Goal: Task Accomplishment & Management: Complete application form

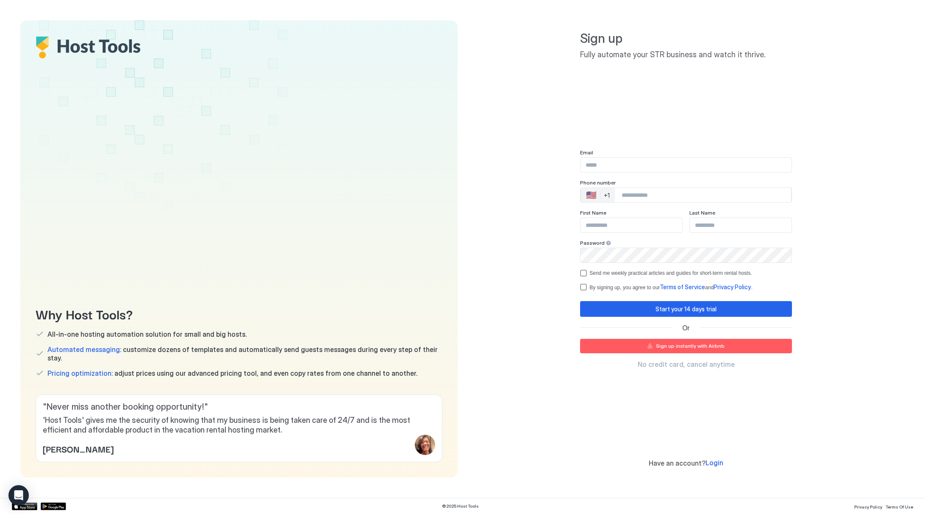
click at [646, 163] on input "Input Field" at bounding box center [686, 165] width 211 height 14
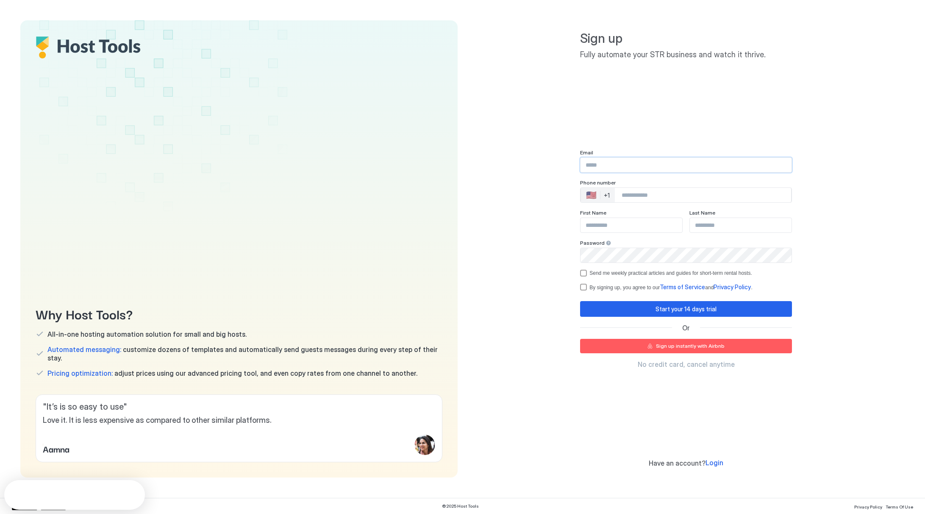
type input "**********"
type input "******"
type input "*********"
click at [604, 198] on div "+1" at bounding box center [607, 196] width 6 height 8
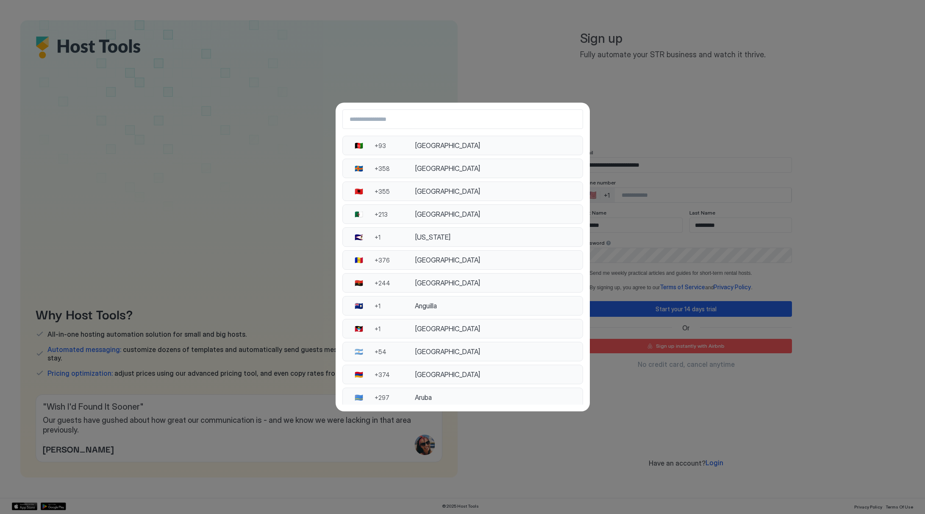
click at [455, 287] on div "[GEOGRAPHIC_DATA]" at bounding box center [496, 282] width 162 height 8
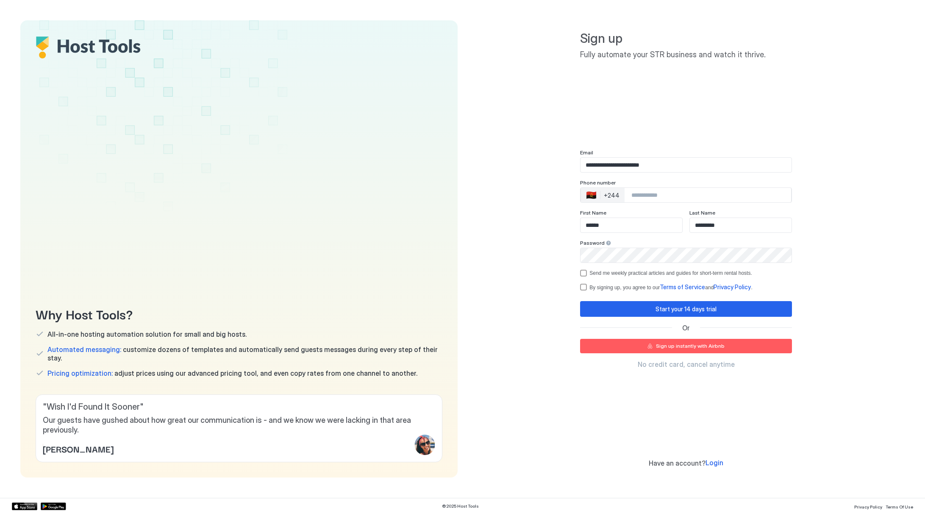
click at [651, 199] on input "Phone Number input" at bounding box center [708, 194] width 167 height 15
type input "**********"
click at [616, 287] on div "By signing up, you agree to our Terms of Service and Privacy Policy ." at bounding box center [691, 287] width 203 height 8
click at [680, 308] on div "Start your 14 days trial" at bounding box center [686, 308] width 61 height 9
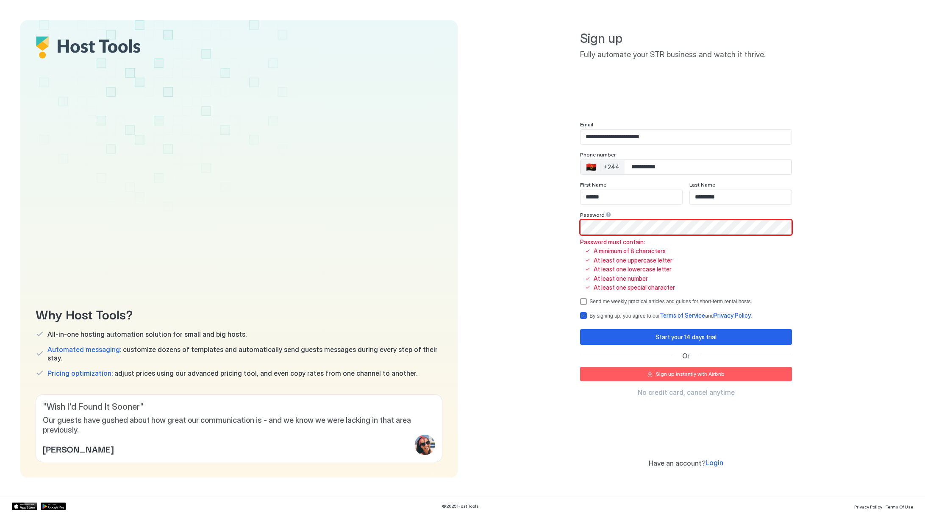
click at [592, 256] on div "At least one uppercase letter" at bounding box center [627, 260] width 95 height 8
click at [641, 237] on div "Password Password must contain: A minimum of 8 characters At least one uppercas…" at bounding box center [686, 251] width 212 height 80
click at [590, 266] on div "At least one lowercase letter" at bounding box center [627, 269] width 95 height 8
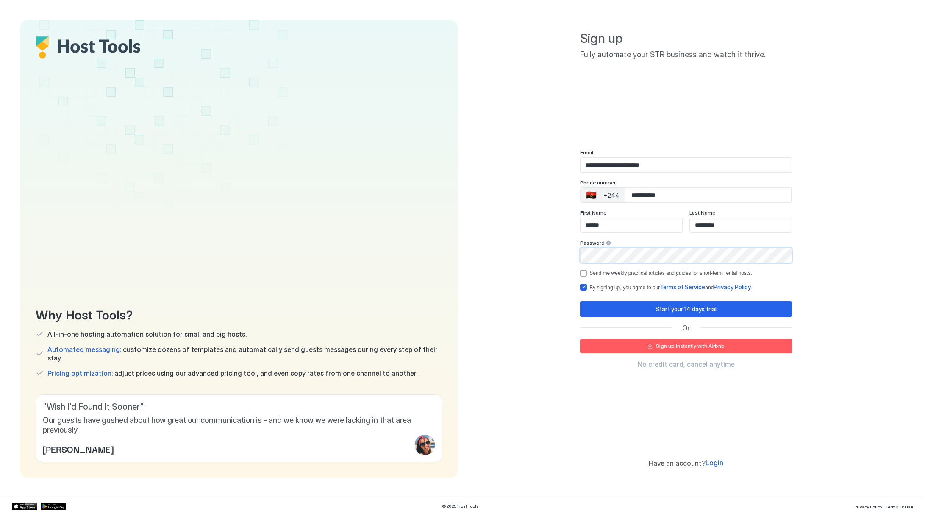
click at [565, 257] on div "**********" at bounding box center [686, 248] width 437 height 457
click at [639, 312] on button "Start your 14 days trial" at bounding box center [686, 309] width 212 height 16
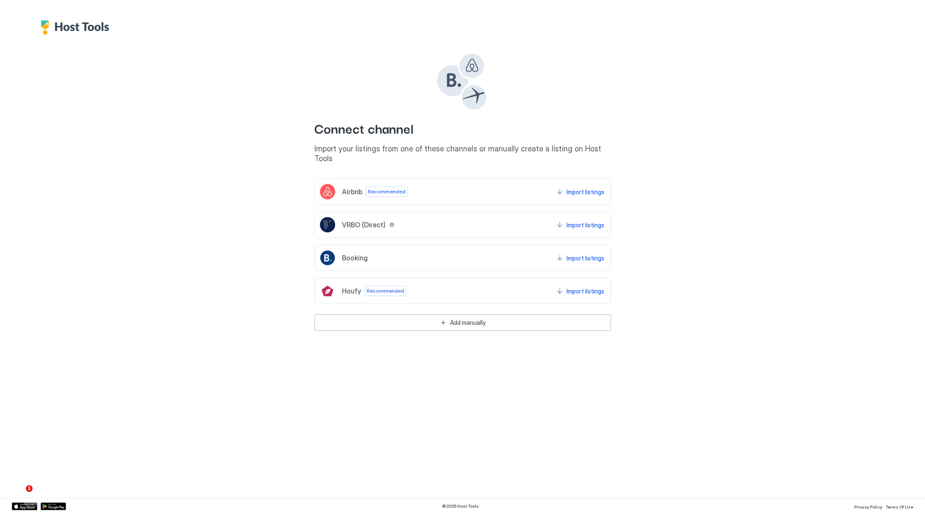
click at [711, 226] on div "Connect channel Import your listings from one of these channels or manually cre…" at bounding box center [463, 183] width 587 height 296
click at [266, 429] on div "Connect channel Import your listings from one of these channels or manually cre…" at bounding box center [462, 257] width 925 height 514
click at [485, 319] on button "Add manually" at bounding box center [462, 322] width 297 height 17
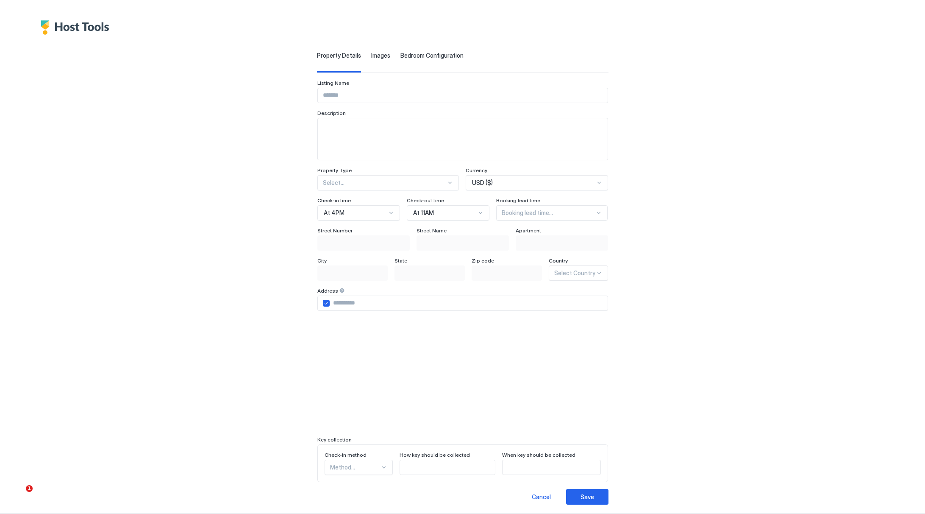
click at [507, 183] on div "USD ($)" at bounding box center [533, 183] width 122 height 8
click at [541, 286] on div "AOA (Kz)" at bounding box center [537, 287] width 131 height 6
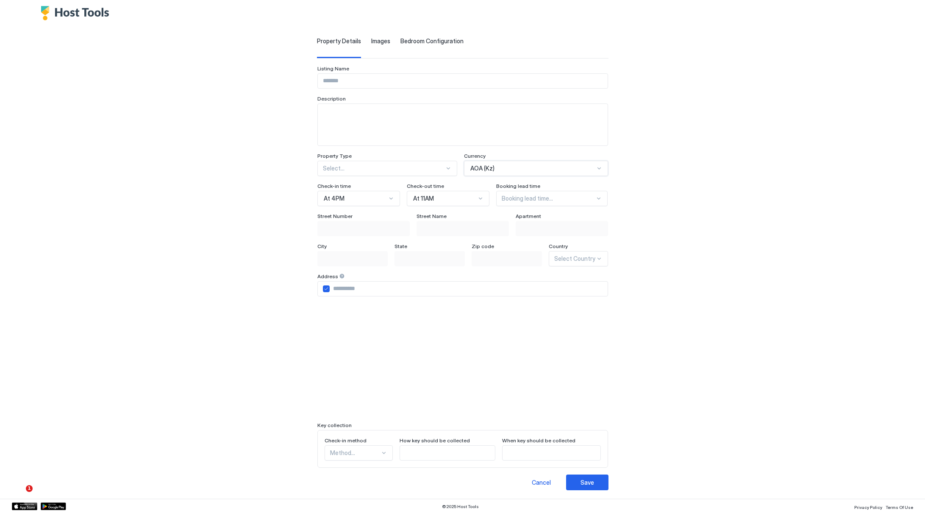
click at [371, 41] on span "Images" at bounding box center [380, 41] width 19 height 8
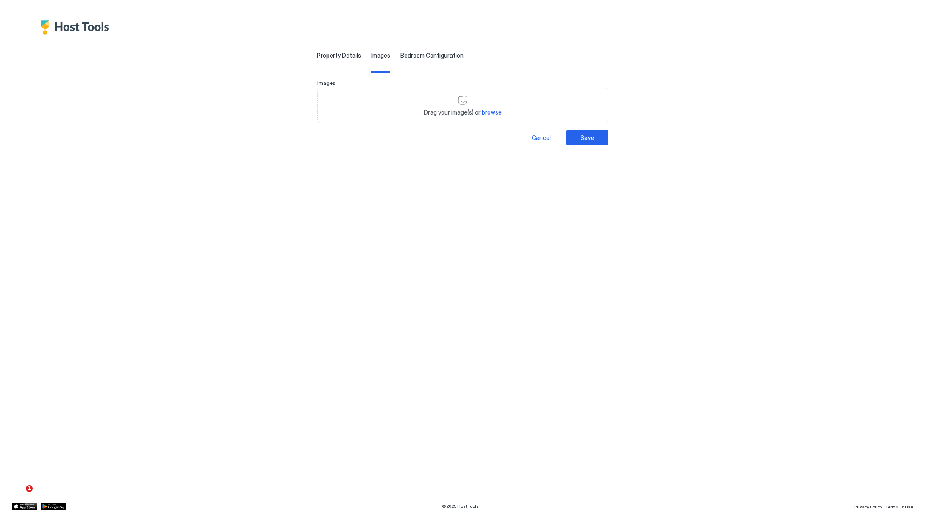
click at [424, 60] on div "Bedroom Configuration" at bounding box center [432, 62] width 63 height 21
click at [573, 97] on button "New room" at bounding box center [580, 100] width 42 height 11
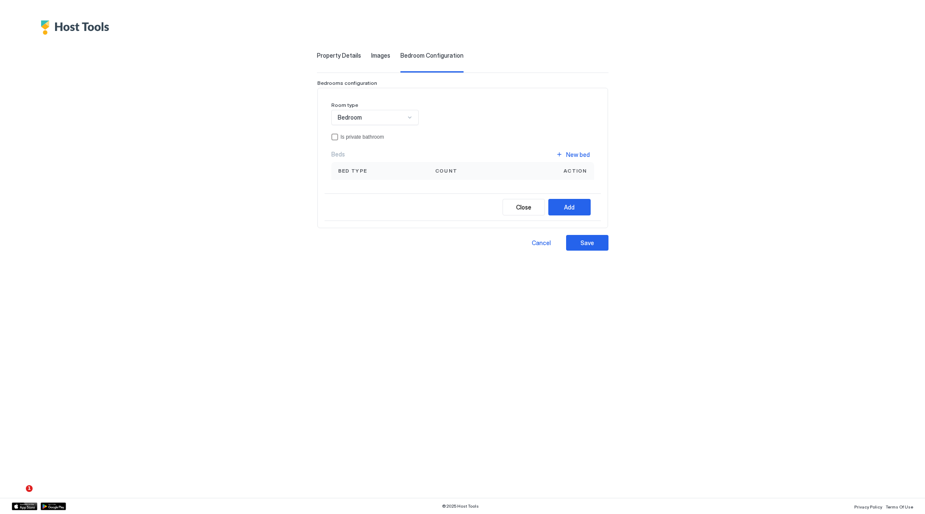
click at [385, 125] on div "Room type Bedroom Is private bathroom Beds New bed Bed type Count Action" at bounding box center [462, 141] width 263 height 78
click at [389, 120] on div "Bedroom" at bounding box center [372, 118] width 68 height 8
click at [454, 125] on div "Room type Bedroom Is private bathroom Beds New bed Bed type Count Action" at bounding box center [462, 141] width 263 height 78
click at [730, 150] on div "Property Details Images Bedroom Configuration Listing Name Description Property…" at bounding box center [463, 143] width 587 height 216
